Goal: Navigation & Orientation: Find specific page/section

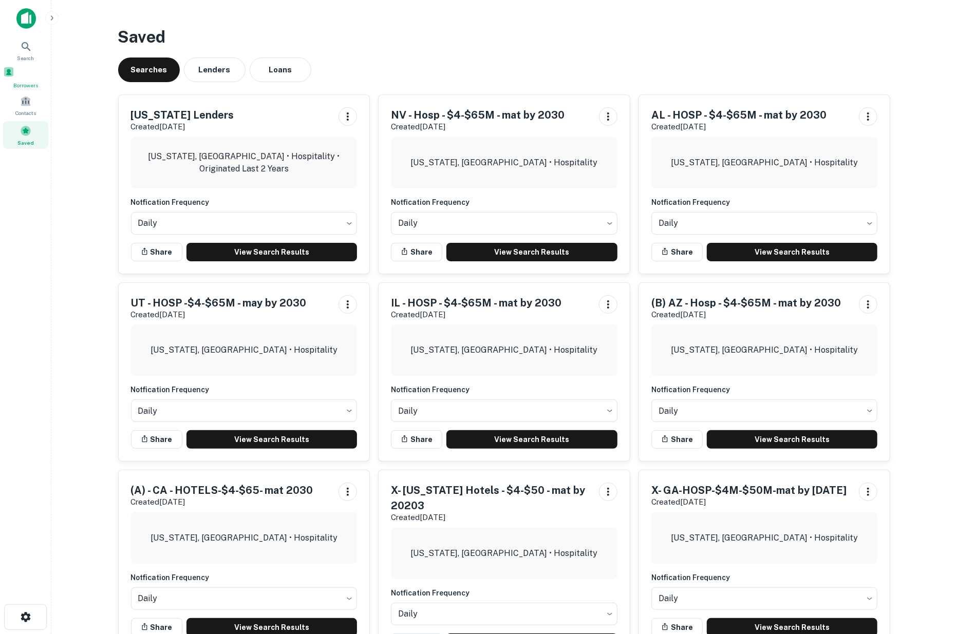
click at [14, 73] on span at bounding box center [8, 71] width 11 height 11
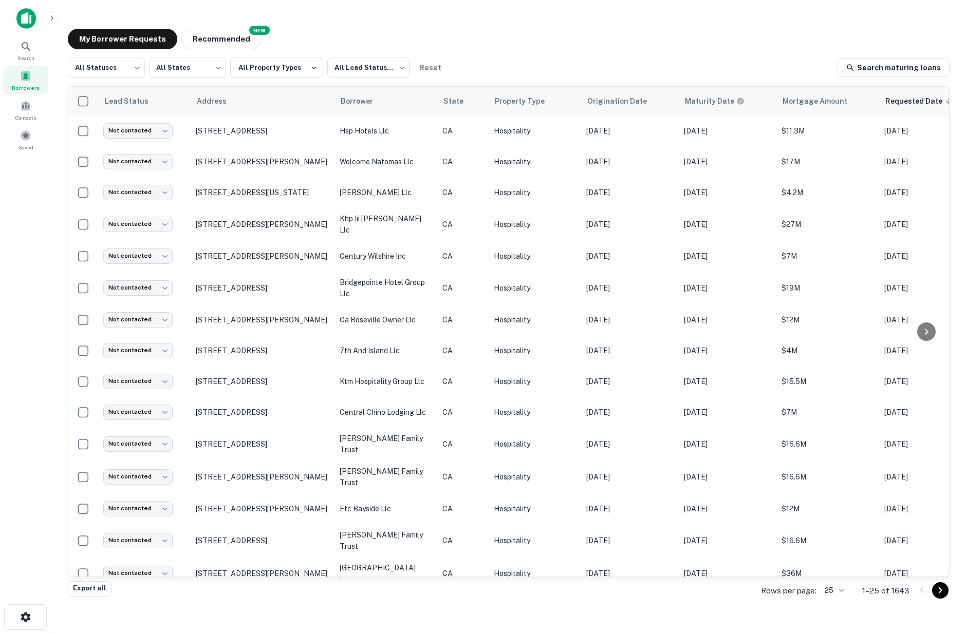
click at [21, 417] on div "Search Borrowers Contacts Saved" at bounding box center [25, 301] width 51 height 603
